Goal: Task Accomplishment & Management: Complete application form

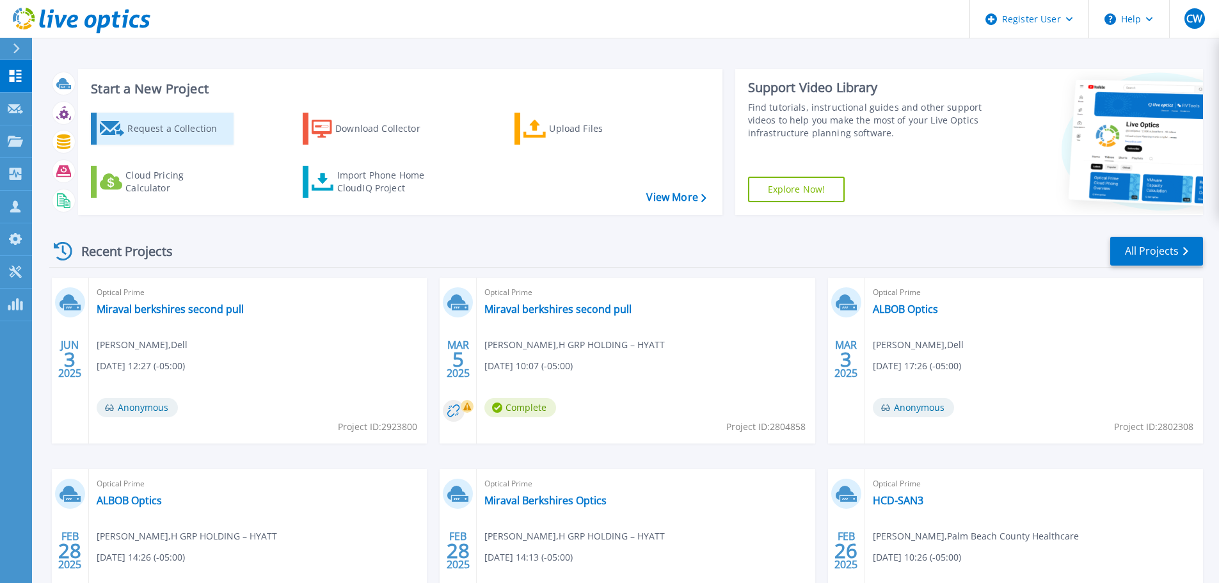
click at [141, 132] on div "Request a Collection" at bounding box center [178, 129] width 102 height 26
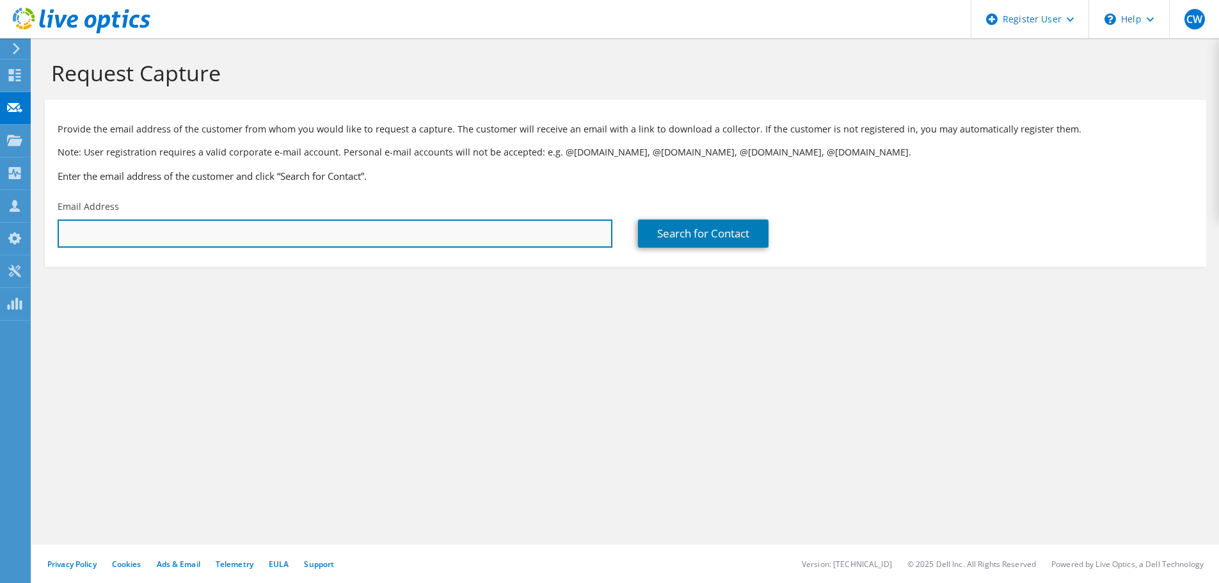
click at [282, 232] on input "text" at bounding box center [335, 234] width 555 height 28
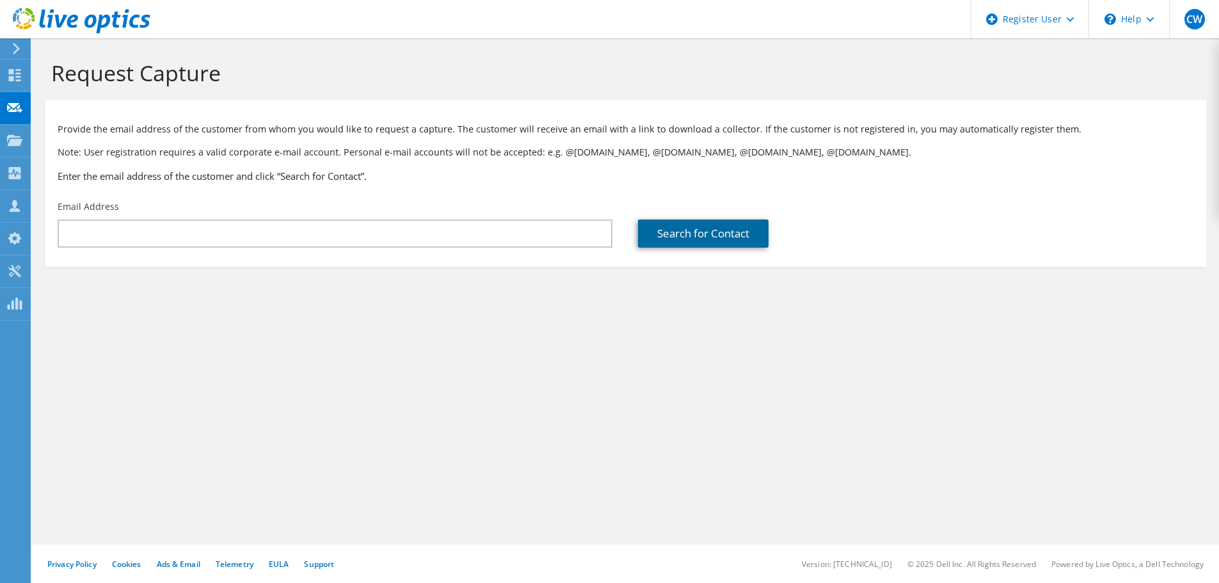
click at [699, 236] on link "Search for Contact" at bounding box center [703, 234] width 131 height 28
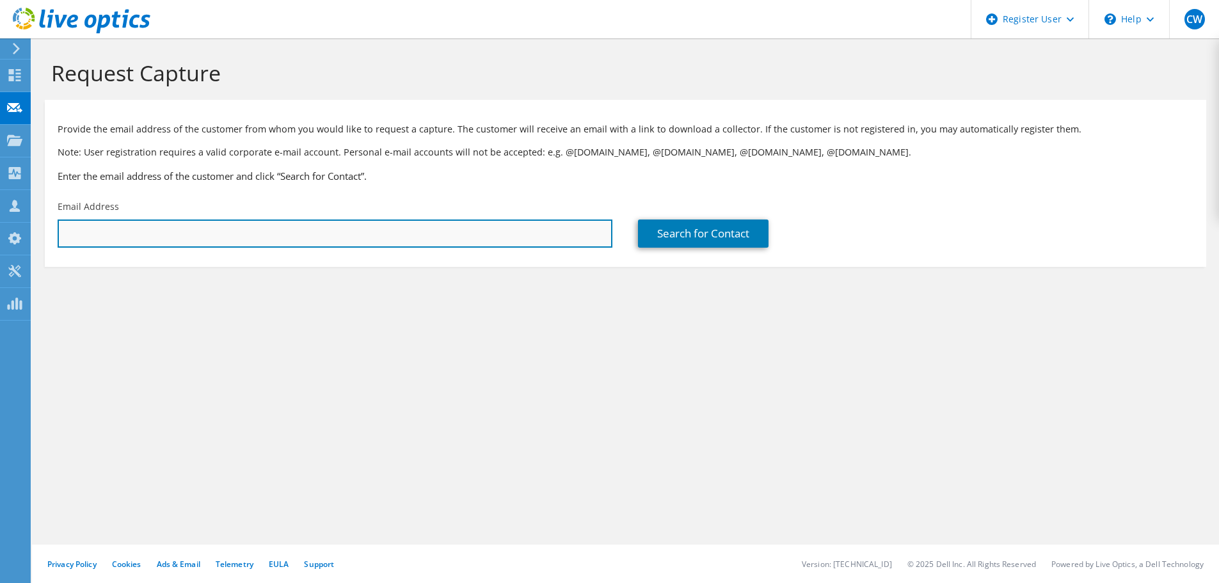
drag, startPoint x: 484, startPoint y: 248, endPoint x: 455, endPoint y: 248, distance: 28.8
click at [482, 248] on input "text" at bounding box center [335, 234] width 555 height 28
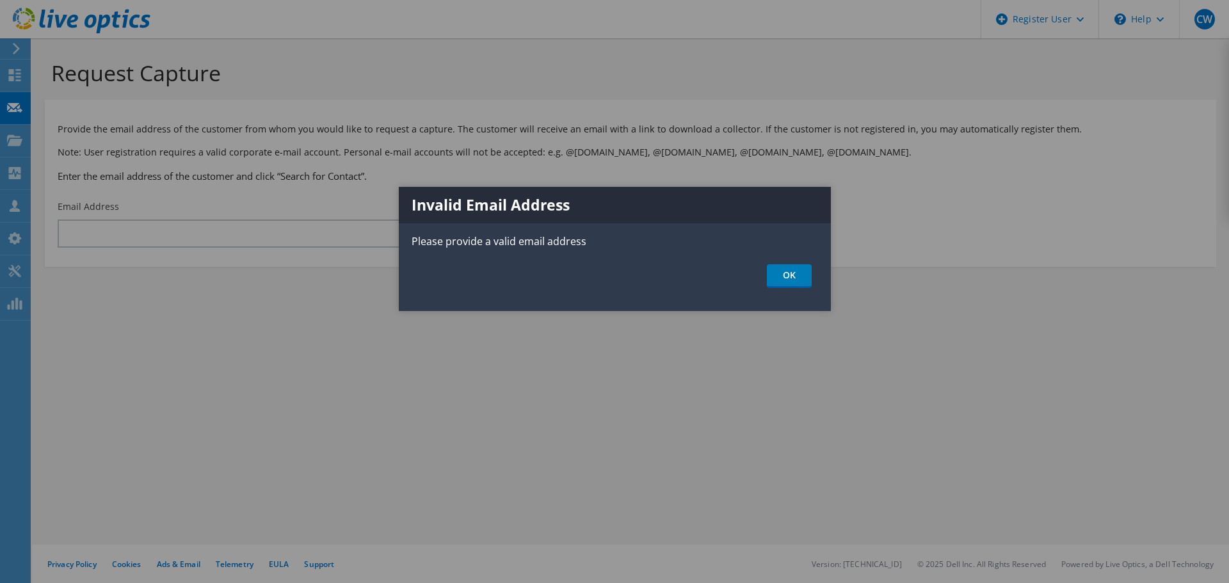
drag, startPoint x: 340, startPoint y: 247, endPoint x: 326, endPoint y: 244, distance: 14.3
click at [331, 246] on div at bounding box center [614, 291] width 1229 height 583
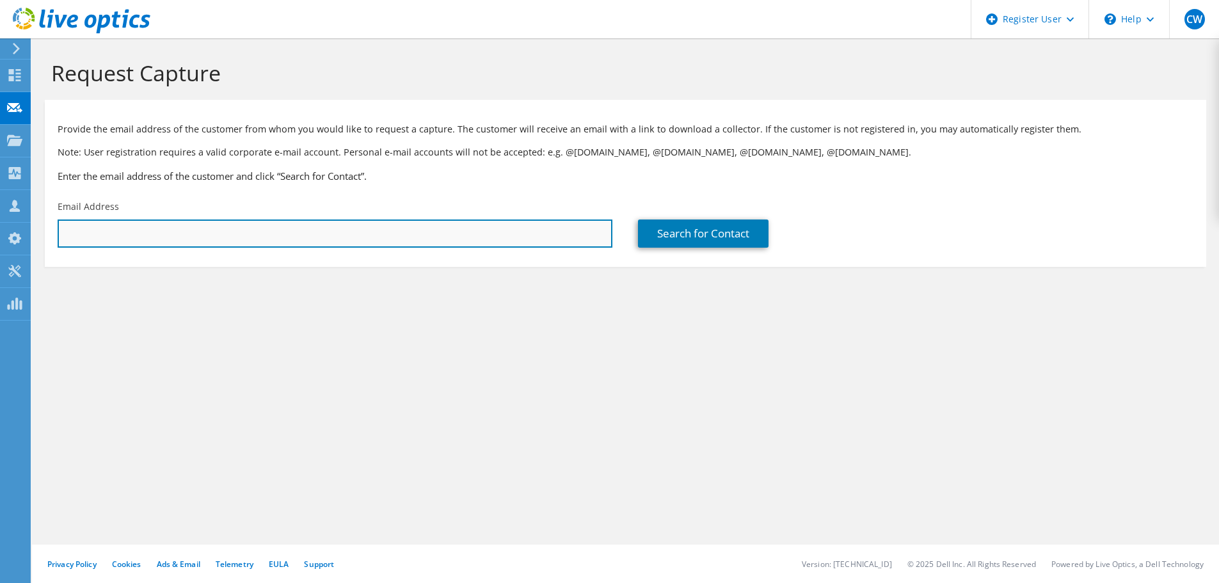
drag, startPoint x: 325, startPoint y: 230, endPoint x: 311, endPoint y: 230, distance: 14.1
click at [325, 230] on input "text" at bounding box center [335, 234] width 555 height 28
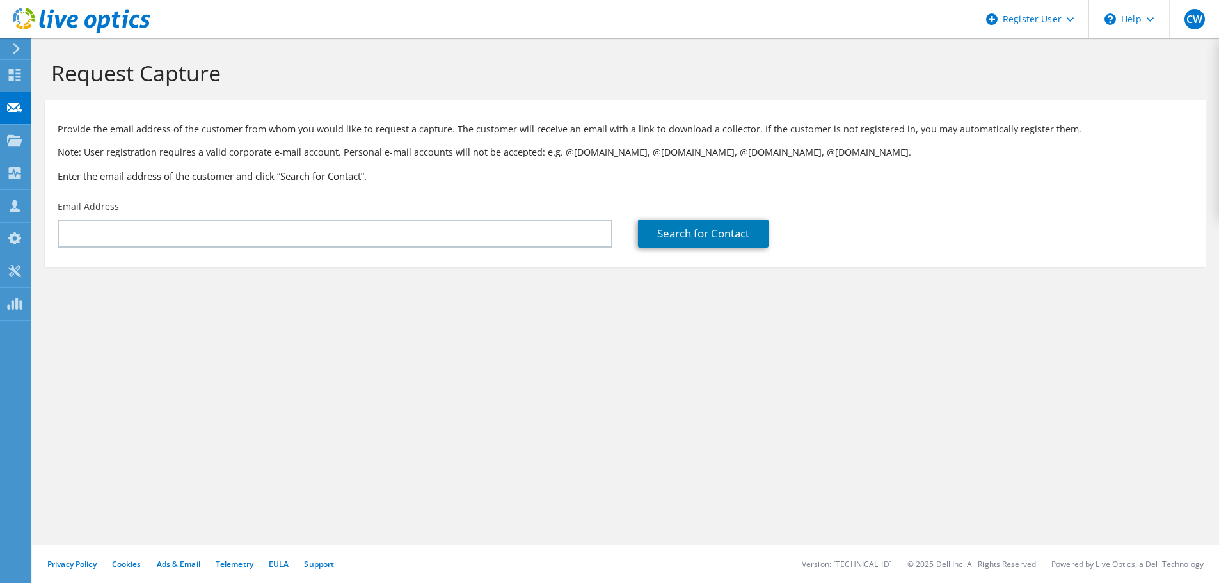
click at [97, 248] on div "Email Address" at bounding box center [335, 224] width 580 height 60
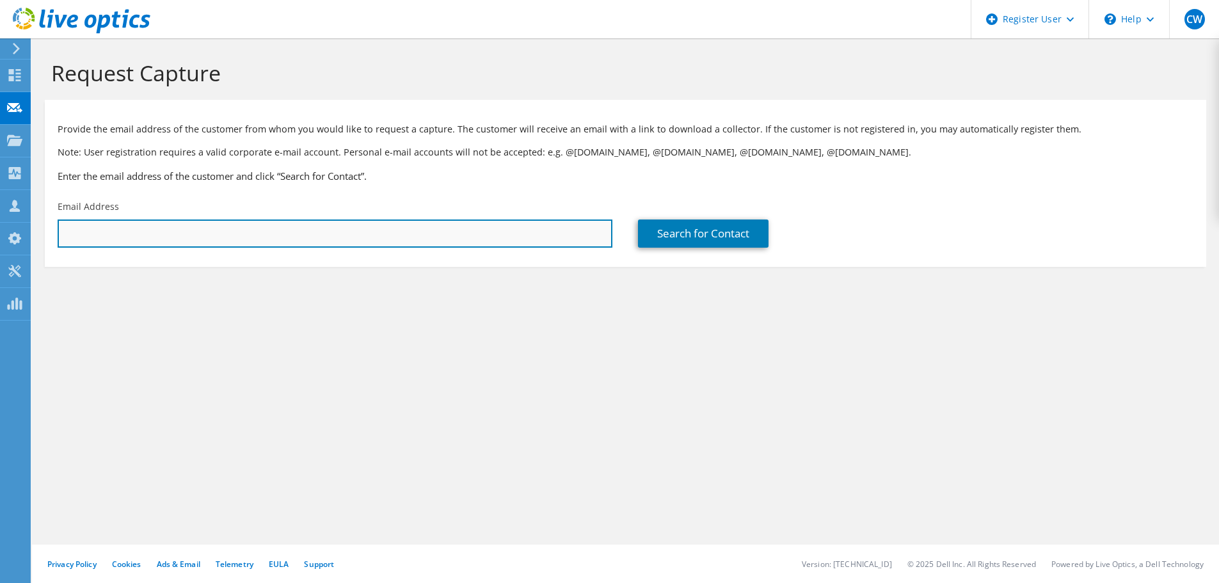
click at [100, 242] on input "text" at bounding box center [335, 234] width 555 height 28
click at [103, 241] on input "text" at bounding box center [335, 234] width 555 height 28
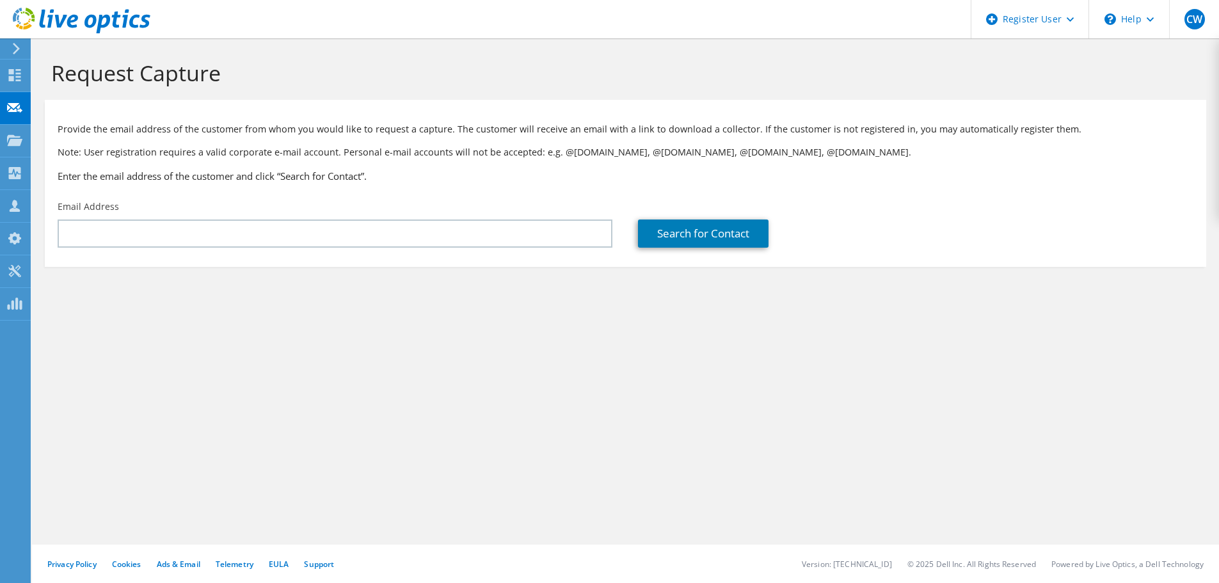
click at [362, 372] on div "Request Capture Provide the email address of the customer from whom you would l…" at bounding box center [625, 310] width 1187 height 545
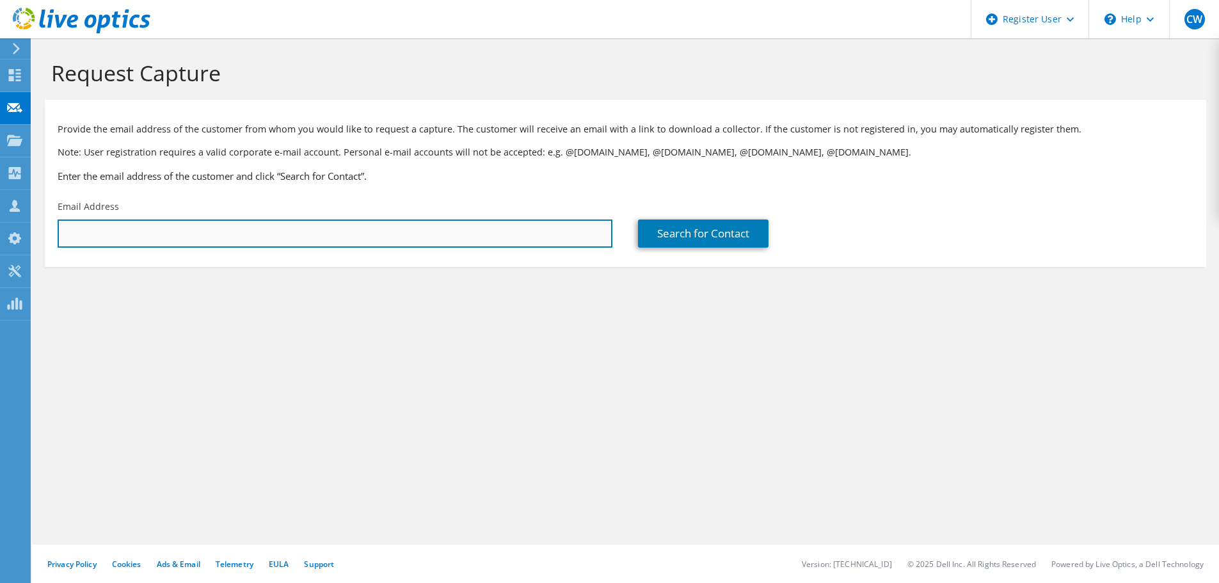
click at [356, 241] on input "text" at bounding box center [335, 234] width 555 height 28
type input "Joseph.Matthew@mckee.com"
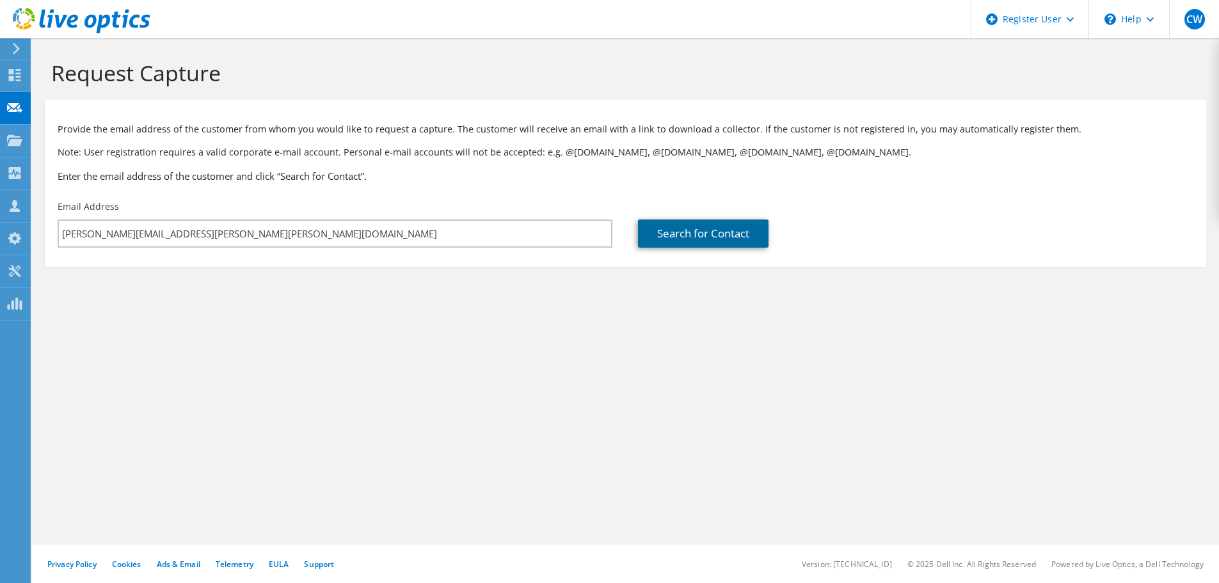
click at [699, 232] on link "Search for Contact" at bounding box center [703, 234] width 131 height 28
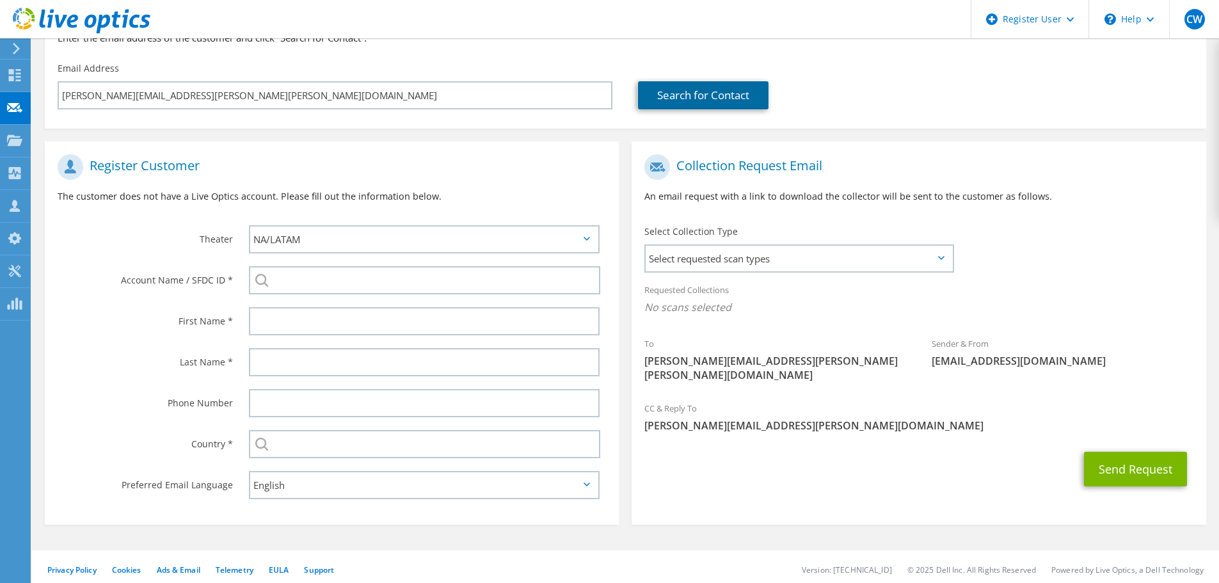
scroll to position [144, 0]
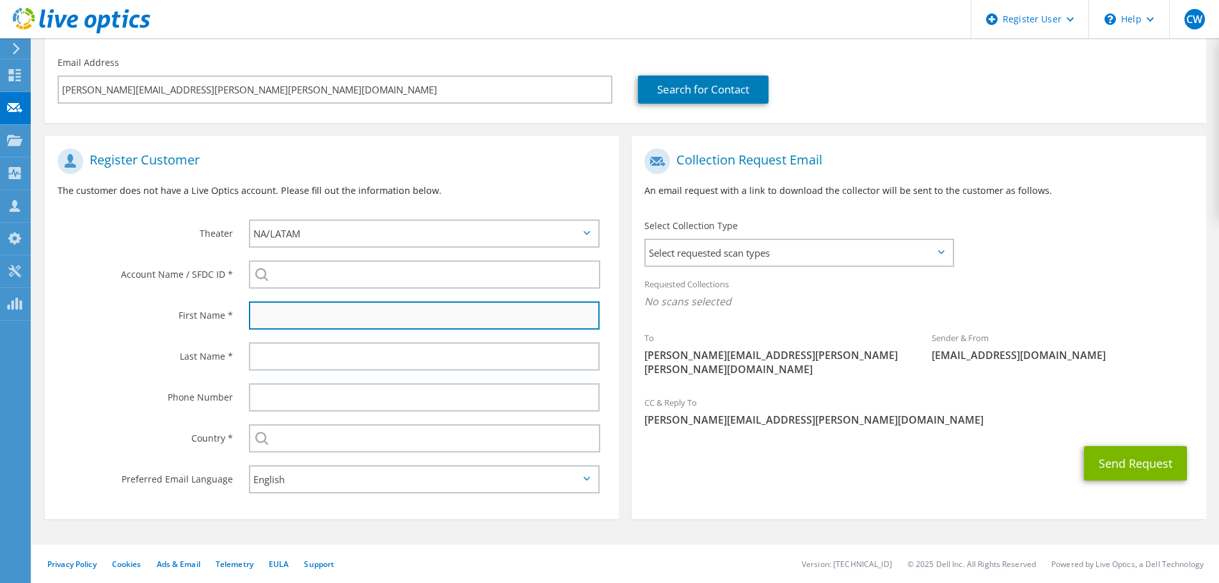
click at [383, 321] on input "text" at bounding box center [424, 315] width 351 height 28
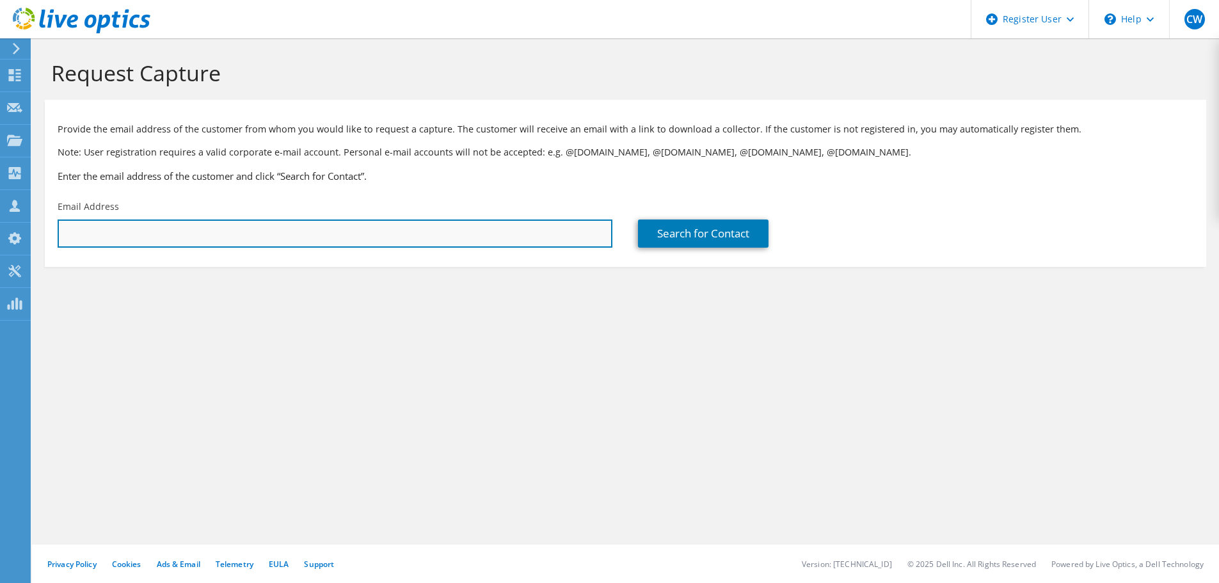
click at [207, 241] on input "text" at bounding box center [335, 234] width 555 height 28
click at [331, 238] on input "text" at bounding box center [335, 234] width 555 height 28
paste input "Joseph.Mathew@mckee.com"
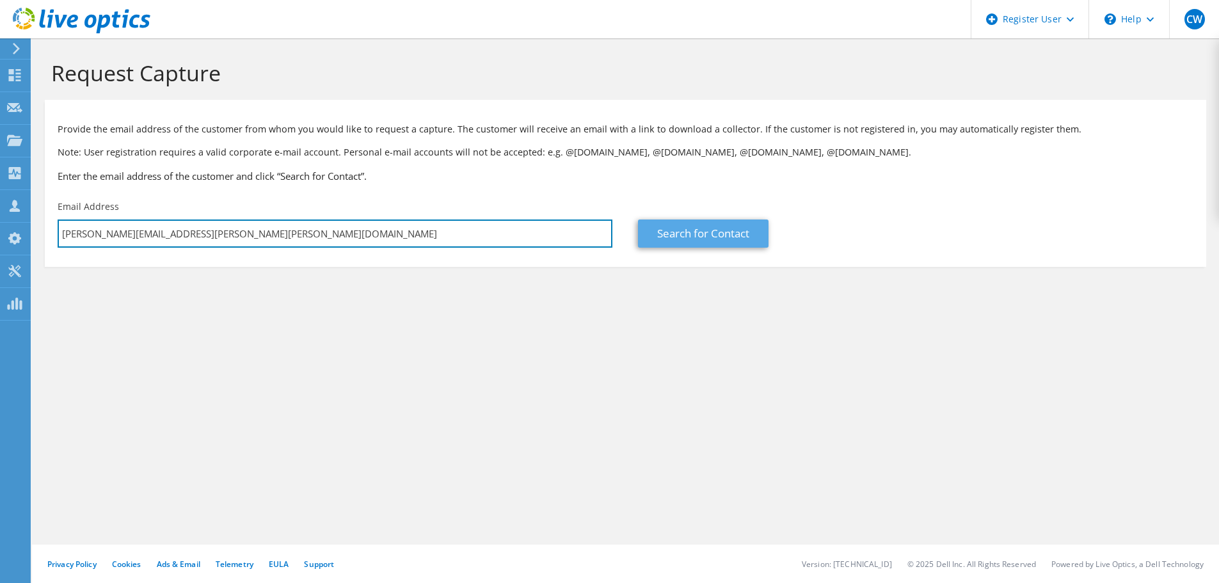
type input "Joseph.Mathew@mckee.com"
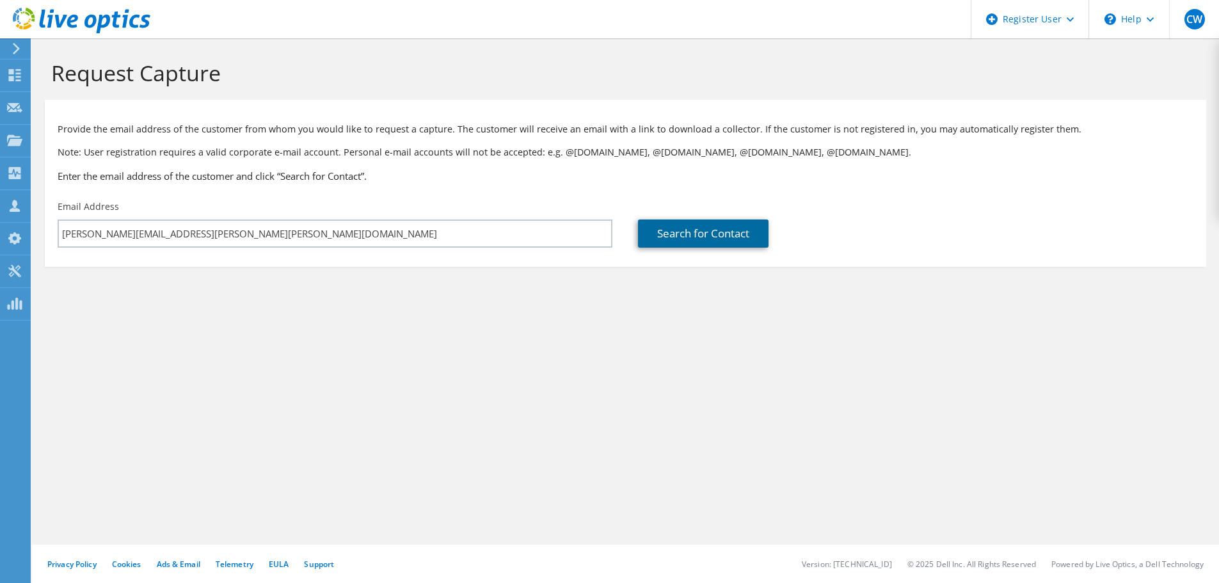
click at [685, 240] on link "Search for Contact" at bounding box center [703, 234] width 131 height 28
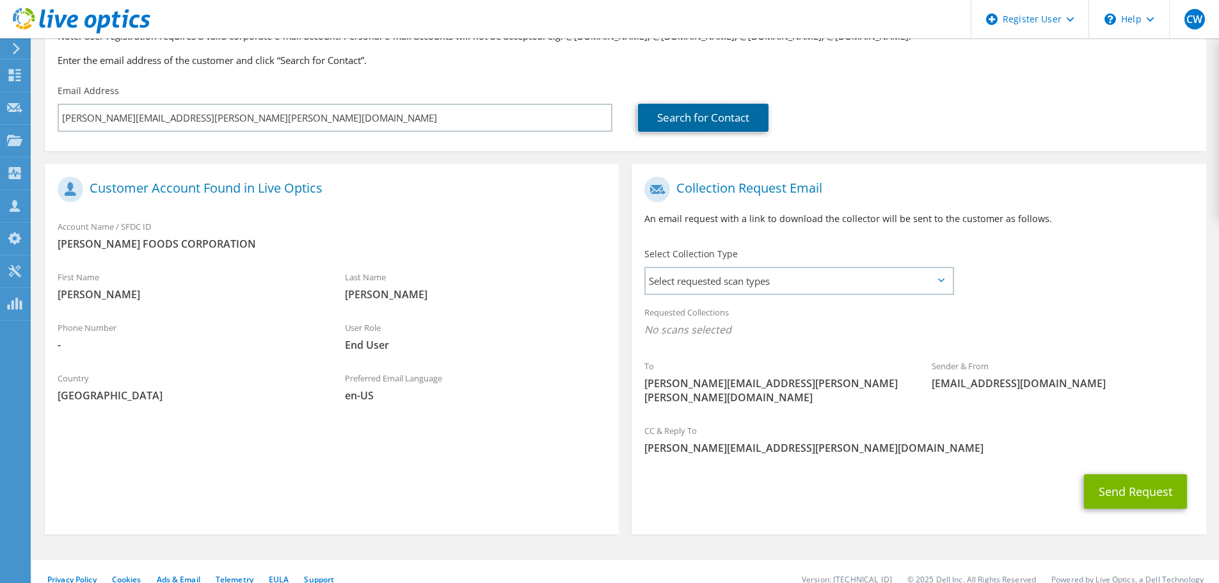
scroll to position [117, 0]
click at [754, 280] on span "Select requested scan types" at bounding box center [799, 280] width 307 height 26
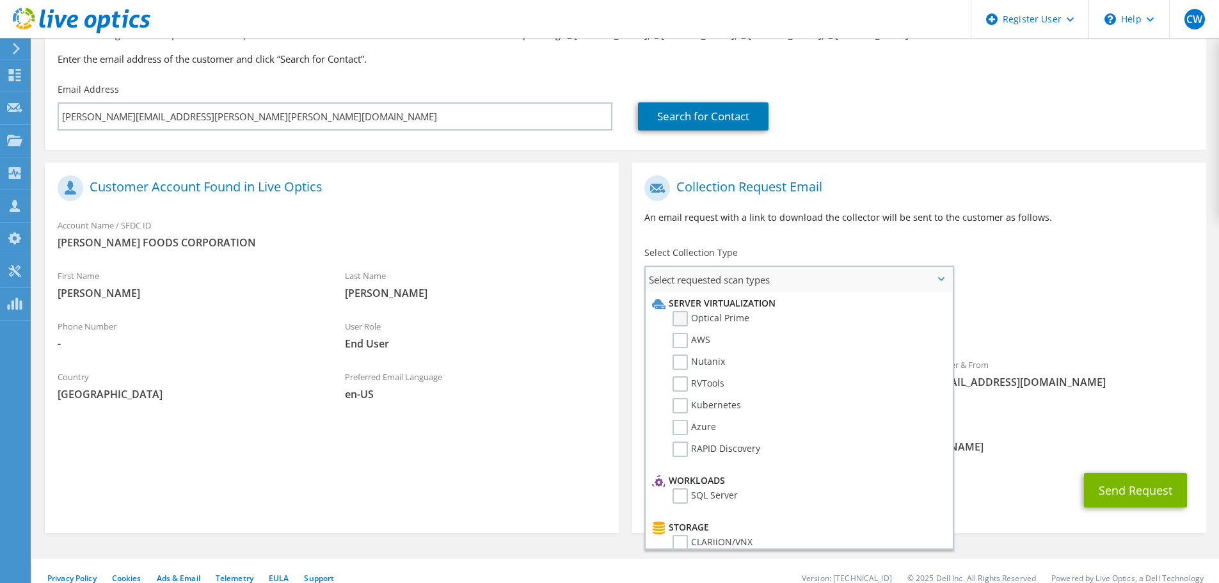
click at [730, 321] on label "Optical Prime" at bounding box center [711, 318] width 77 height 15
click at [0, 0] on input "Optical Prime" at bounding box center [0, 0] width 0 height 0
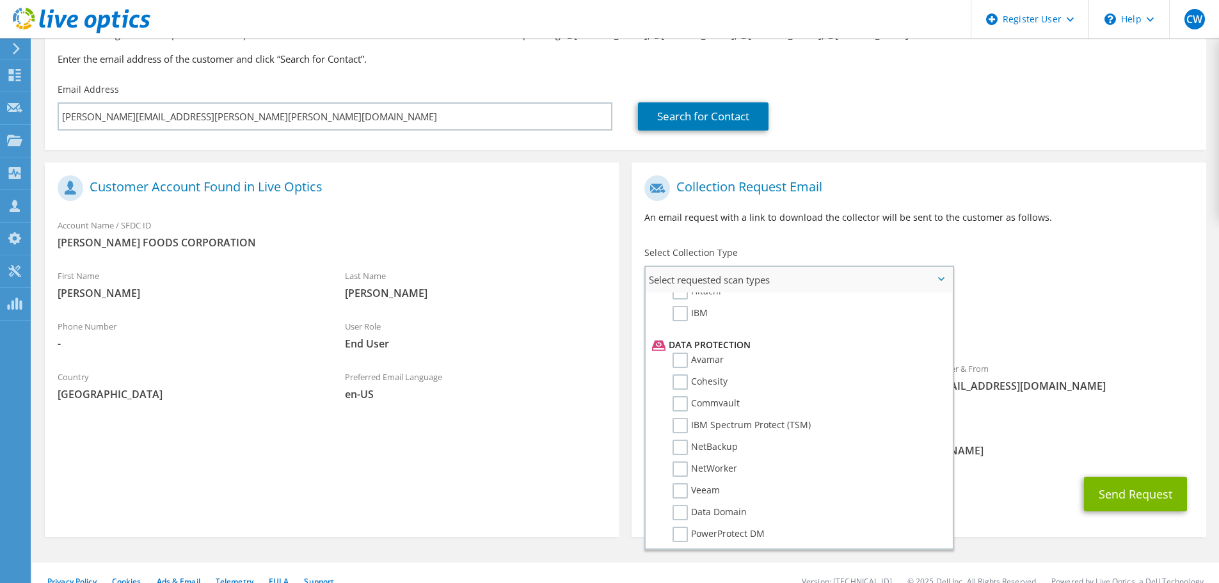
scroll to position [565, 0]
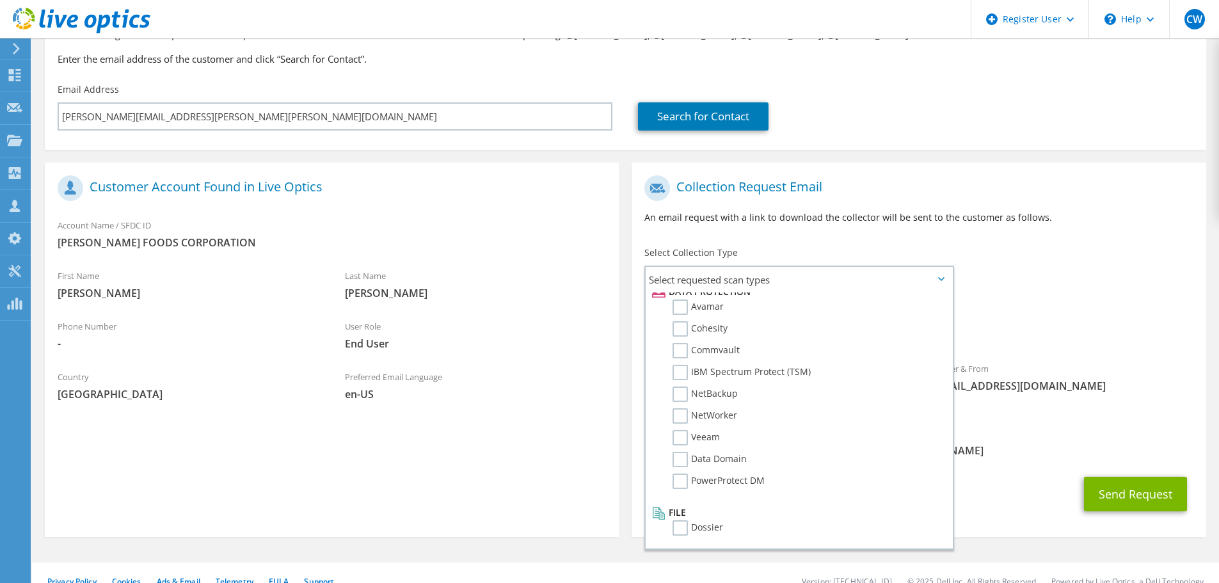
click at [1062, 443] on span "[PERSON_NAME][EMAIL_ADDRESS][PERSON_NAME][DOMAIN_NAME]" at bounding box center [918, 450] width 548 height 14
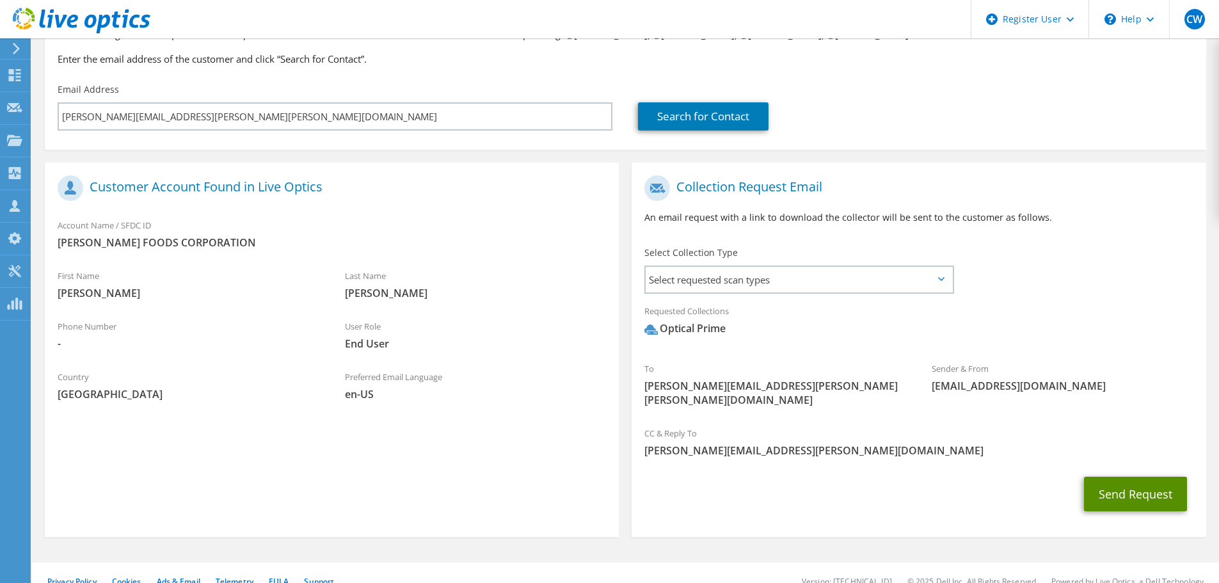
click at [1096, 479] on button "Send Request" at bounding box center [1135, 494] width 103 height 35
